Goal: Task Accomplishment & Management: Manage account settings

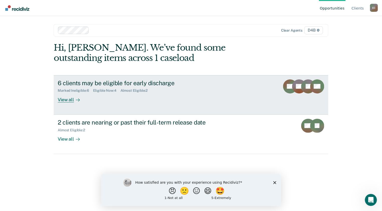
click at [169, 91] on div "Marked Ineligible : 6 Eligible Now : 4 Almost Eligible : 2" at bounding box center [146, 90] width 176 height 6
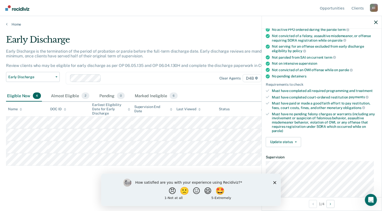
scroll to position [128, 0]
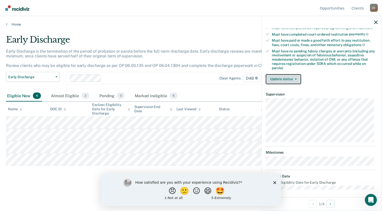
click at [297, 78] on button "Update status" at bounding box center [283, 79] width 35 height 10
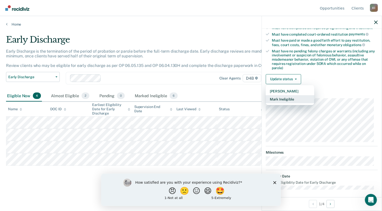
click at [288, 98] on button "Mark Ineligible" at bounding box center [290, 99] width 48 height 8
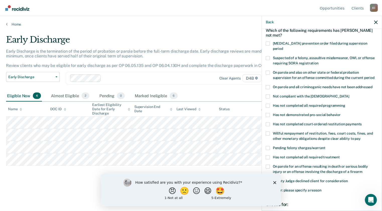
scroll to position [50, 0]
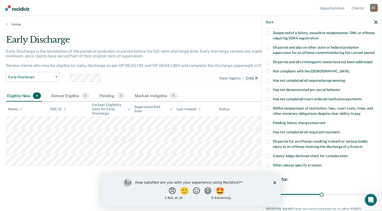
click at [270, 140] on span at bounding box center [268, 142] width 4 height 4
click at [363, 145] on input "On parole for an offense resulting in death or serious bodily injury or an offe…" at bounding box center [363, 145] width 0 height 0
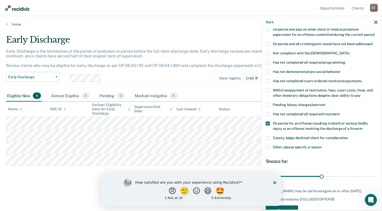
scroll to position [77, 0]
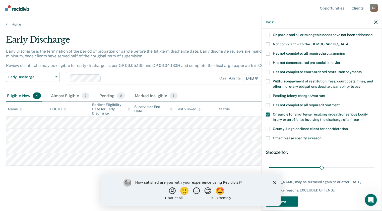
click at [274, 184] on polygon "Close survey" at bounding box center [274, 182] width 3 height 3
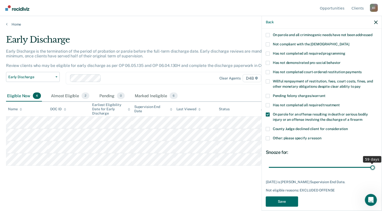
drag, startPoint x: 321, startPoint y: 162, endPoint x: 384, endPoint y: 166, distance: 62.4
type input "59"
click at [375, 166] on input "range" at bounding box center [322, 168] width 106 height 9
click at [291, 197] on button "Save" at bounding box center [282, 202] width 32 height 10
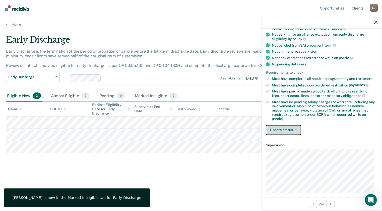
click at [298, 127] on button "Update status" at bounding box center [283, 130] width 35 height 10
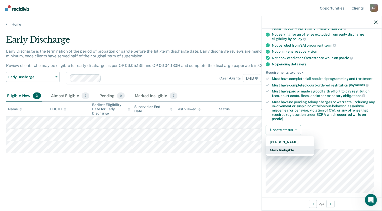
click at [287, 147] on button "Mark Ineligible" at bounding box center [290, 150] width 48 height 8
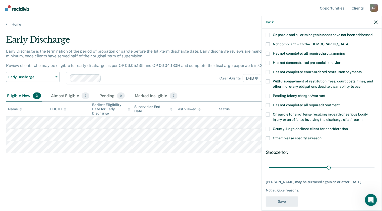
click at [269, 42] on span at bounding box center [268, 44] width 4 height 4
click at [350, 42] on input "Not compliant with the [DEMOGRAPHIC_DATA]" at bounding box center [350, 42] width 0 height 0
click at [278, 113] on span "On parole for an offense resulting in death or serious bodily injury or an offe…" at bounding box center [320, 117] width 95 height 9
click at [363, 118] on input "On parole for an offense resulting in death or serious bodily injury or an offe…" at bounding box center [363, 118] width 0 height 0
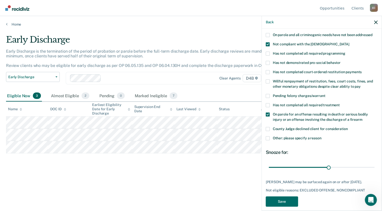
click at [270, 113] on span at bounding box center [268, 115] width 4 height 4
click at [363, 118] on input "On parole for an offense resulting in death or serious bodily injury or an offe…" at bounding box center [363, 118] width 0 height 0
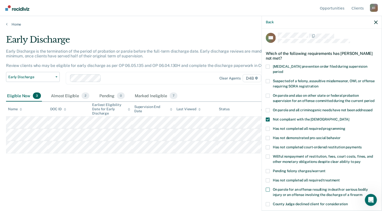
scroll to position [27, 0]
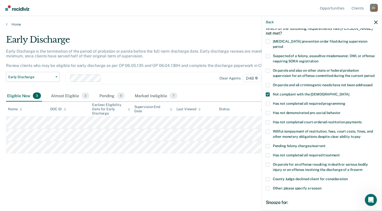
click at [268, 144] on span at bounding box center [268, 146] width 4 height 4
click at [326, 144] on input "Pending felony charges/warrant" at bounding box center [326, 144] width 0 height 0
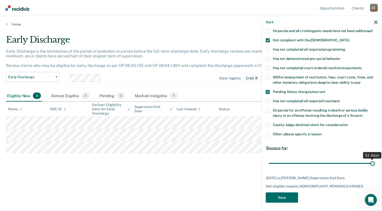
scroll to position [77, 0]
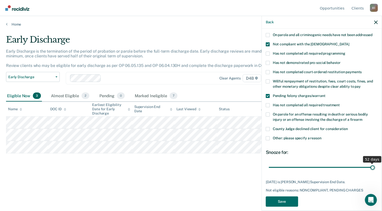
drag, startPoint x: 329, startPoint y: 158, endPoint x: 384, endPoint y: 167, distance: 55.9
type input "52"
click at [375, 167] on input "range" at bounding box center [322, 168] width 106 height 9
click at [282, 197] on button "Save" at bounding box center [282, 202] width 32 height 10
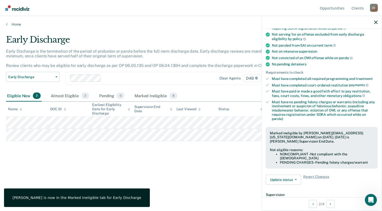
click at [194, 169] on div "Early Discharge Early Discharge is the termination of the period of probation o…" at bounding box center [191, 104] width 370 height 139
click at [377, 21] on icon "button" at bounding box center [376, 23] width 4 height 4
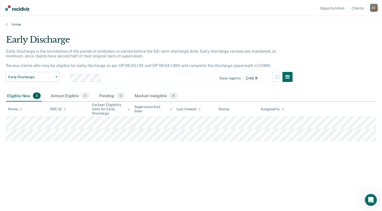
click at [182, 147] on div "Early Discharge Early Discharge is the termination of the period of probation o…" at bounding box center [191, 104] width 370 height 139
drag, startPoint x: 182, startPoint y: 147, endPoint x: 164, endPoint y: 160, distance: 22.0
click at [164, 162] on div "Early Discharge Early Discharge is the termination of the period of probation o…" at bounding box center [191, 104] width 370 height 139
click at [200, 155] on div "Early Discharge Early Discharge is the termination of the period of probation o…" at bounding box center [191, 104] width 370 height 139
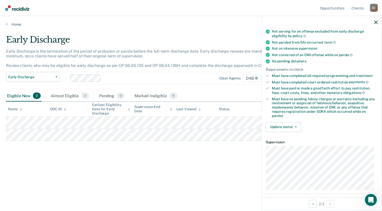
scroll to position [134, 0]
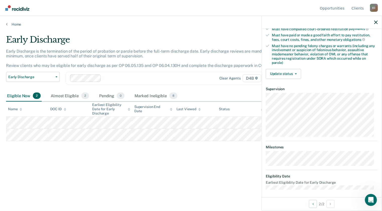
click at [219, 187] on div "Early Discharge Early Discharge is the termination of the period of probation o…" at bounding box center [191, 112] width 370 height 155
click at [190, 183] on div "Early Discharge Early Discharge is the termination of the period of probation o…" at bounding box center [191, 112] width 370 height 155
click at [210, 41] on div "Early Discharge" at bounding box center [149, 42] width 287 height 14
click at [378, 20] on button "button" at bounding box center [376, 22] width 4 height 4
